Goal: Task Accomplishment & Management: Manage account settings

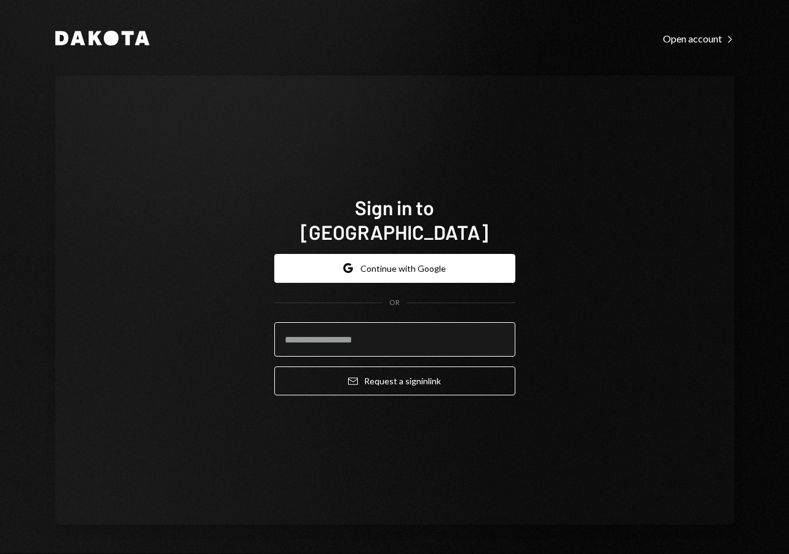
click at [374, 331] on input "email" at bounding box center [394, 339] width 241 height 34
paste input "**********"
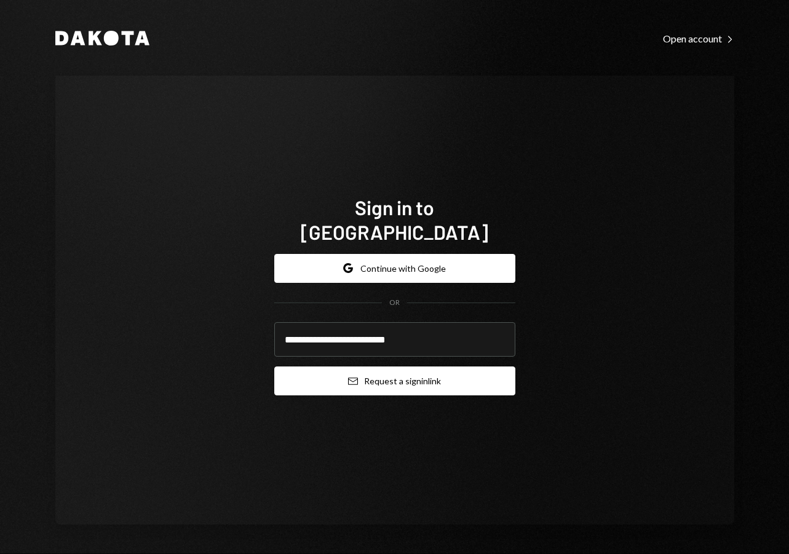
type input "**********"
click at [415, 370] on button "Email Request a sign in link" at bounding box center [394, 380] width 241 height 29
